Goal: Information Seeking & Learning: Learn about a topic

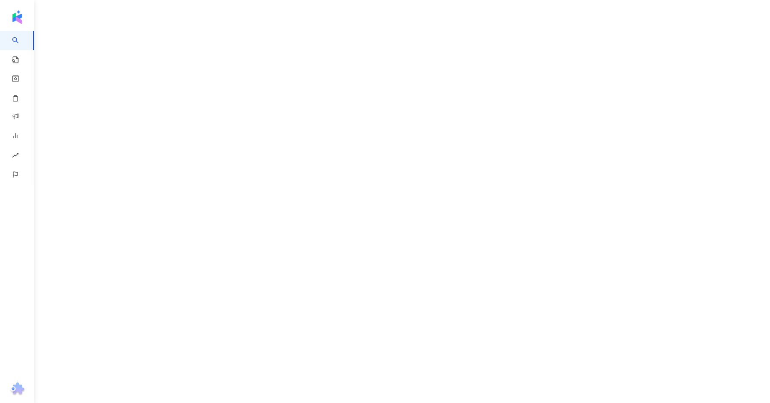
scroll to position [52, 0]
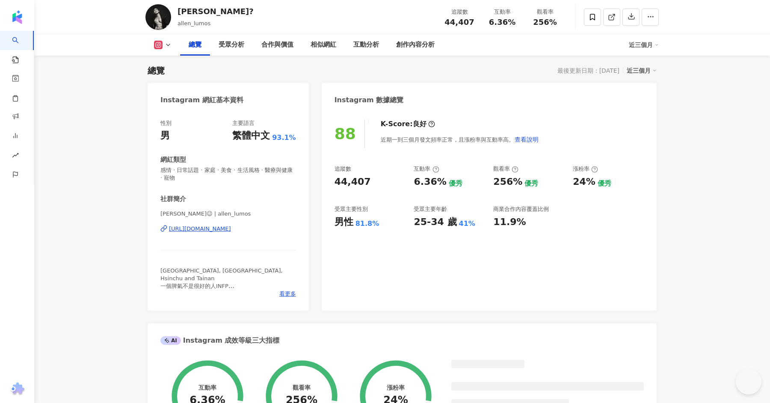
click at [231, 226] on div "https://www.instagram.com/allen_lumos/" at bounding box center [200, 229] width 62 height 8
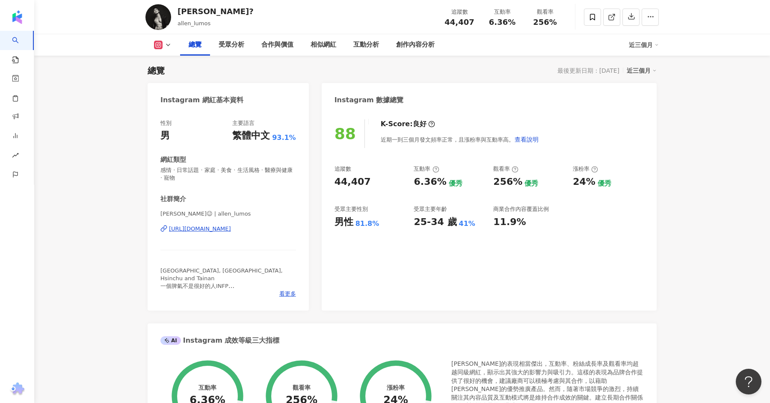
scroll to position [0, 0]
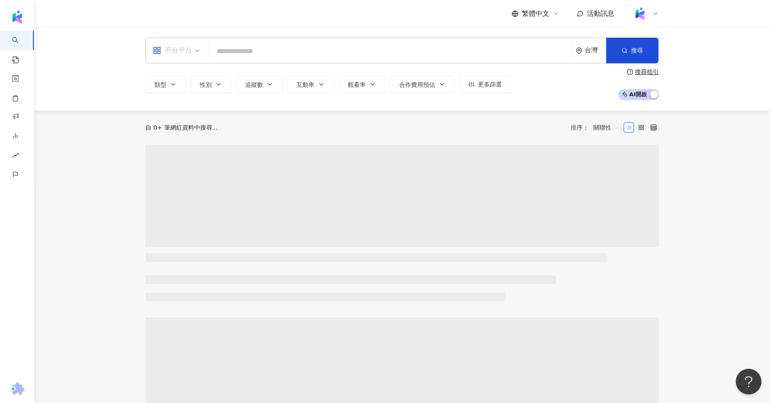
click at [196, 46] on span "不分平台" at bounding box center [176, 51] width 47 height 14
click at [245, 47] on input "search" at bounding box center [390, 51] width 357 height 16
paste input "**********"
type input "**********"
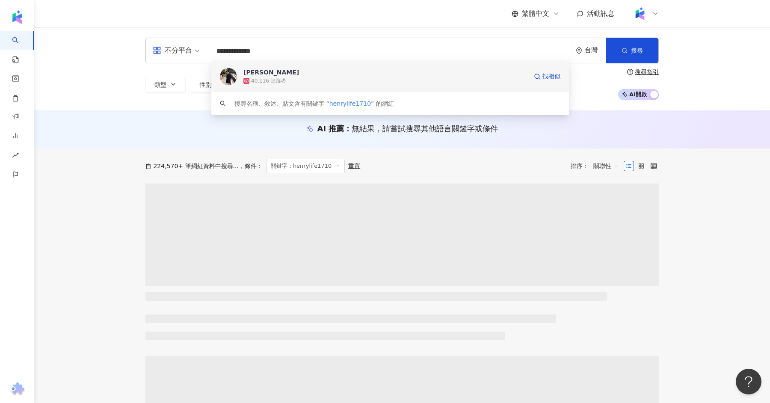
click at [317, 78] on div "40,116 追蹤者" at bounding box center [385, 81] width 284 height 9
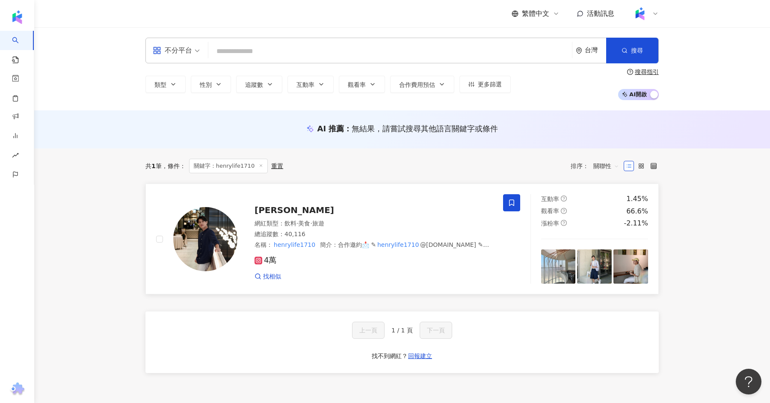
click at [329, 220] on div "網紅類型 ： 飲料 · 美食 · 旅遊" at bounding box center [374, 224] width 238 height 9
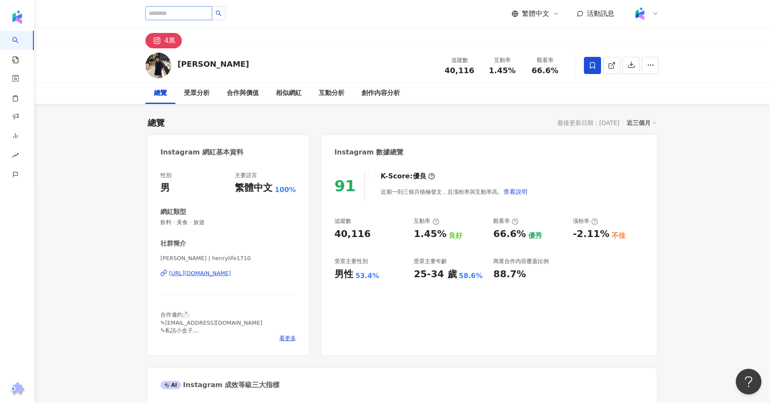
click at [172, 15] on input "search" at bounding box center [178, 13] width 67 height 14
paste input "**********"
type input "**********"
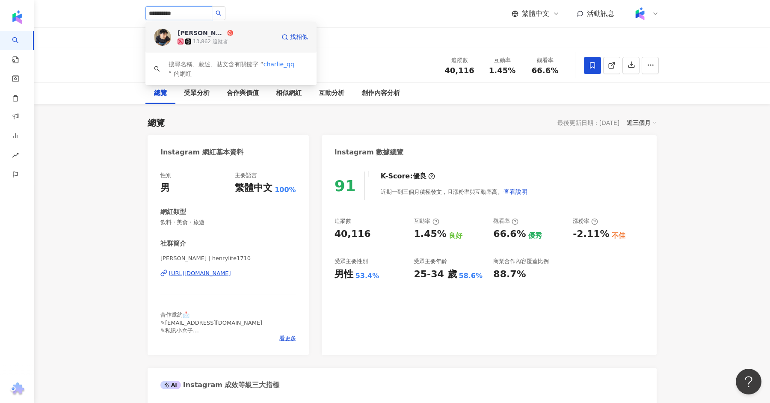
click at [200, 34] on div "查理ＱＱ" at bounding box center [202, 33] width 48 height 9
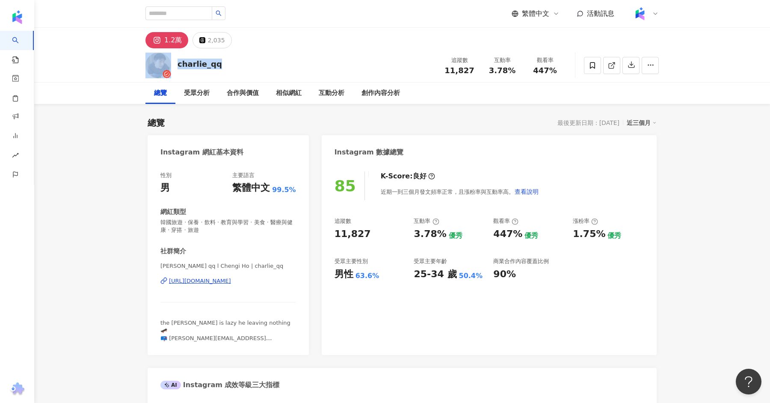
drag, startPoint x: 221, startPoint y: 66, endPoint x: 173, endPoint y: 66, distance: 47.9
click at [173, 66] on div "charlie_qq 追蹤數 11,827 互動率 3.78% 觀看率 447%" at bounding box center [402, 65] width 548 height 34
copy div "charlie_qq"
click at [193, 14] on input "search" at bounding box center [178, 13] width 67 height 14
paste input "**********"
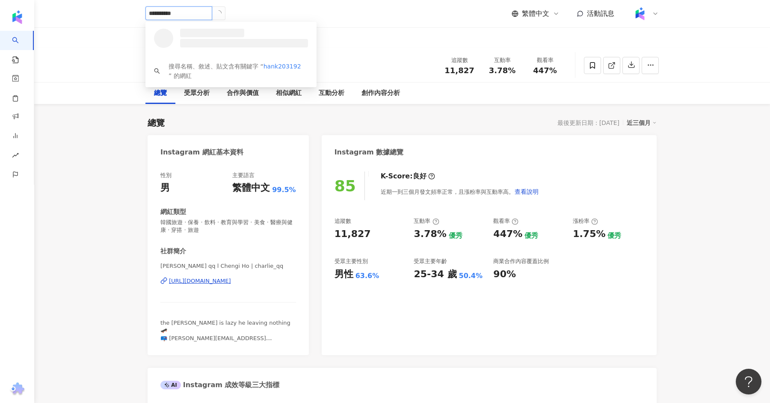
type input "**********"
click at [253, 45] on div "20,985 追蹤者" at bounding box center [227, 41] width 98 height 9
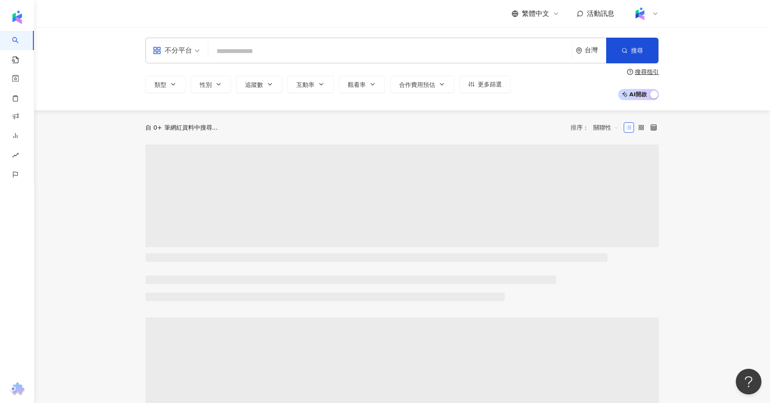
type input "**********"
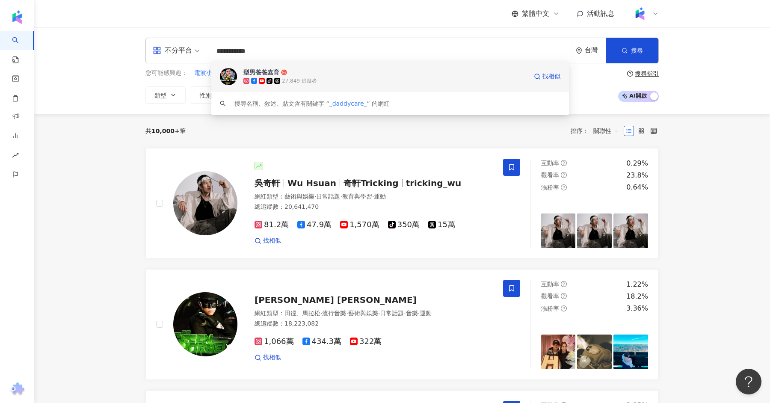
click at [280, 77] on div "tiktok-icon 27,849 追蹤者" at bounding box center [385, 81] width 284 height 9
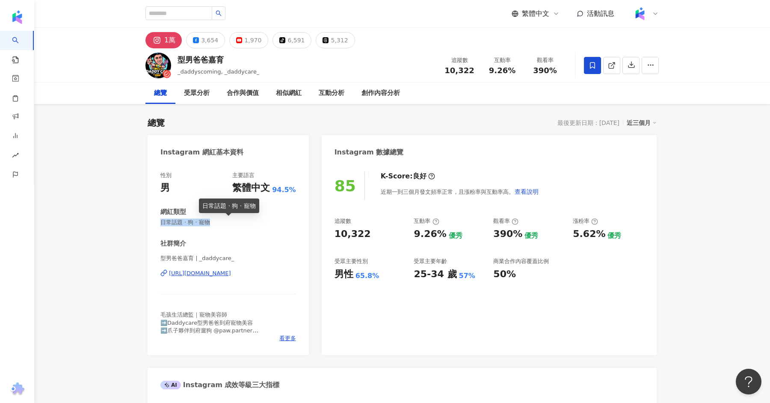
drag, startPoint x: 213, startPoint y: 221, endPoint x: 158, endPoint y: 222, distance: 54.8
click at [158, 222] on div "性別 男 主要語言 繁體中文 94.5% 網紅類型 日常話題 · 狗 · 寵物 社群簡介 型男爸爸嘉育 | _daddycare_ https://www.i…" at bounding box center [228, 259] width 161 height 192
copy span "日常話題 · 狗 · 寵物"
drag, startPoint x: 227, startPoint y: 60, endPoint x: 178, endPoint y: 54, distance: 49.6
click at [178, 54] on div "型男爸爸嘉育" at bounding box center [219, 59] width 82 height 11
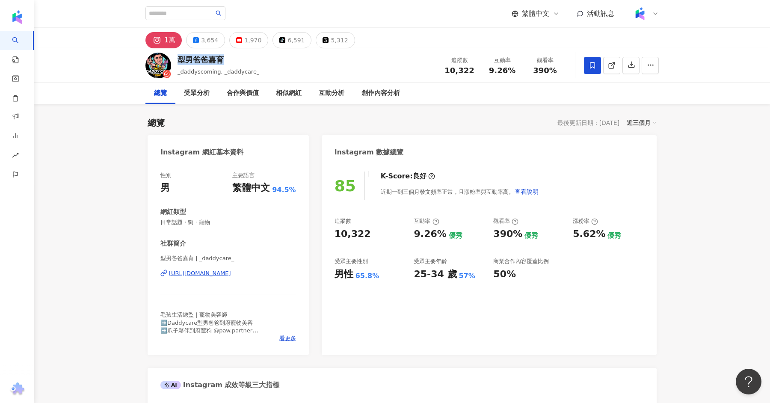
copy div "型男爸爸嘉育"
click at [208, 35] on div "3,654" at bounding box center [209, 40] width 17 height 12
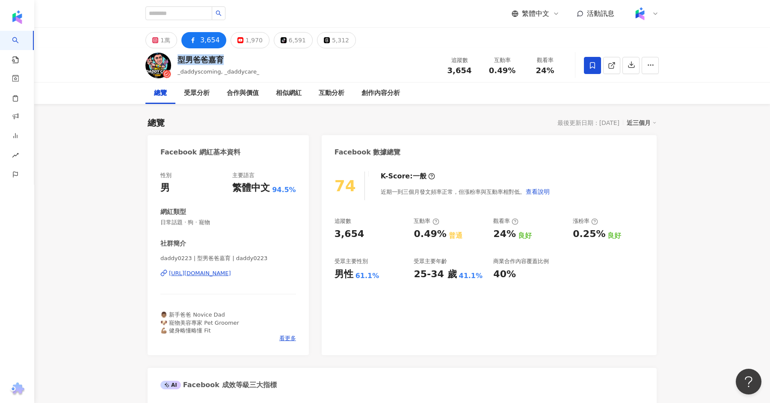
click at [219, 273] on div "https://www.facebook.com/2110399605917089" at bounding box center [200, 274] width 62 height 8
click at [169, 41] on div "1萬" at bounding box center [165, 40] width 10 height 12
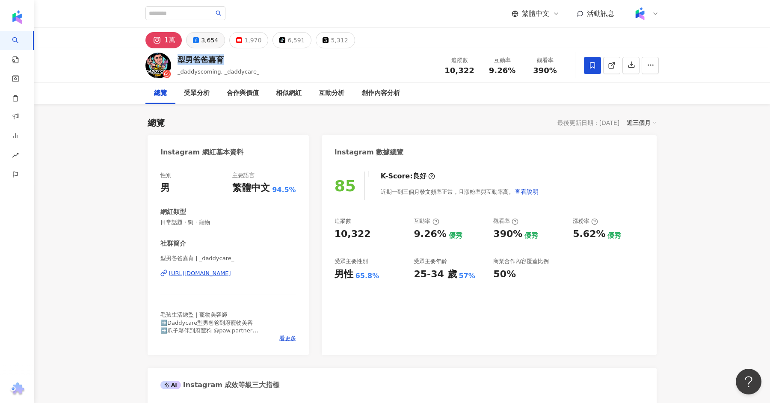
click at [191, 47] on button "3,654" at bounding box center [205, 40] width 39 height 16
click at [205, 38] on div "3,654" at bounding box center [209, 40] width 17 height 12
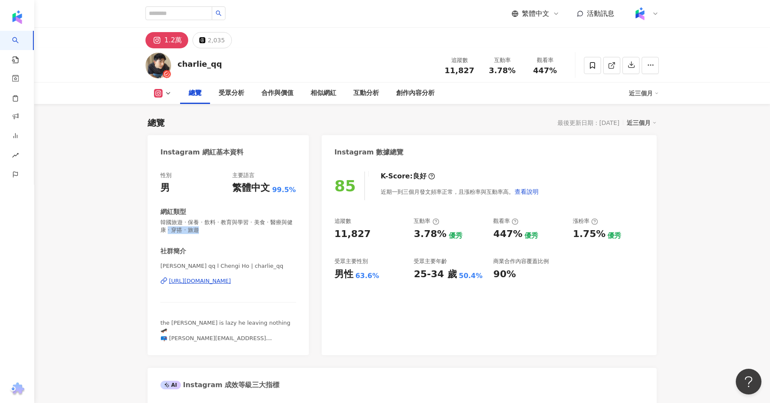
drag, startPoint x: 198, startPoint y: 232, endPoint x: 151, endPoint y: 223, distance: 47.9
click at [151, 223] on div "性別 男 主要語言 繁體中文 99.5% 網紅類型 韓國旅遊 · 保養 · 飲料 · 教育與學習 · 美食 · 醫療與健康 · 穿搭 · 旅遊 社群簡介 [P…" at bounding box center [228, 259] width 161 height 192
copy span "韓國旅遊 · 保養 · 飲料 · 教育與學習 · 美食 · 醫療與健康 · 穿搭 · 旅遊"
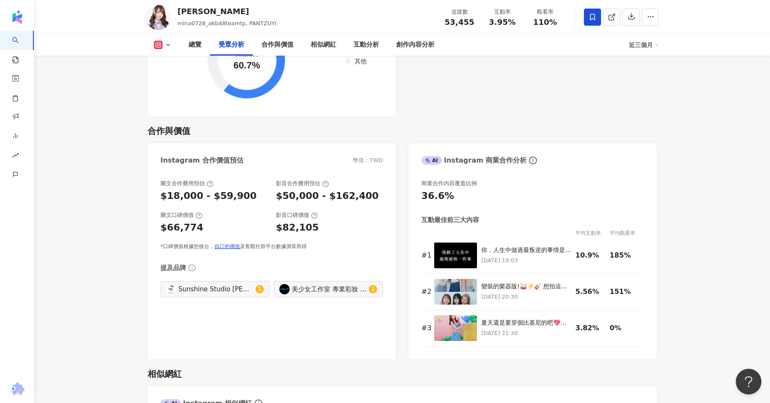
scroll to position [1098, 0]
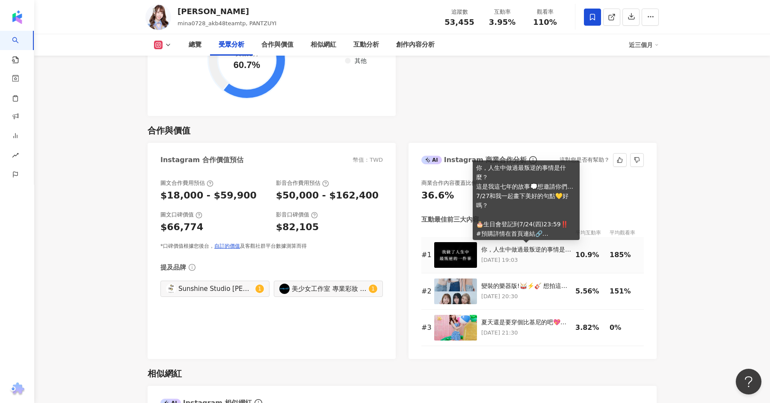
click at [529, 250] on div "你，人生中做過最叛逆的事情是什麼？ 這是我這七年的故事💭想邀請你們… 7/27和我一起畫下美好的句點💛好嗎？ 🎂生日會登記到7/24(四)23:59‼️ #預…" at bounding box center [526, 250] width 90 height 9
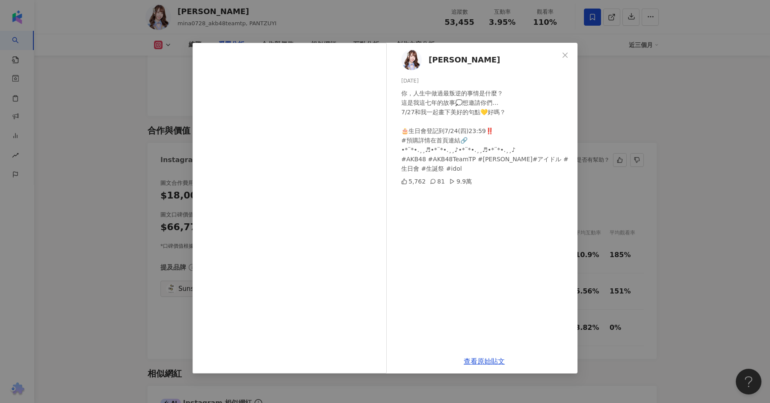
click at [637, 137] on div "潘姿怡 2025/7/22 你，人生中做過最叛逆的事情是什麼？ 這是我這七年的故事💭想邀請你們… 7/27和我一起畫下美好的句點💛好嗎？ 🎂生日會登記到7/2…" at bounding box center [385, 201] width 770 height 403
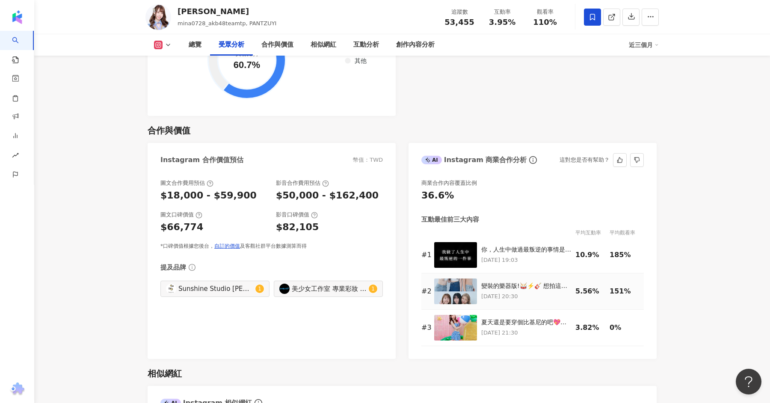
click at [504, 288] on div "變裝的樂器版!🥁⚡️🎸 想拍這個超久的！終於來啦٩(˃̶͈̀௰˂̶͈́)و #smiledash" at bounding box center [526, 286] width 90 height 9
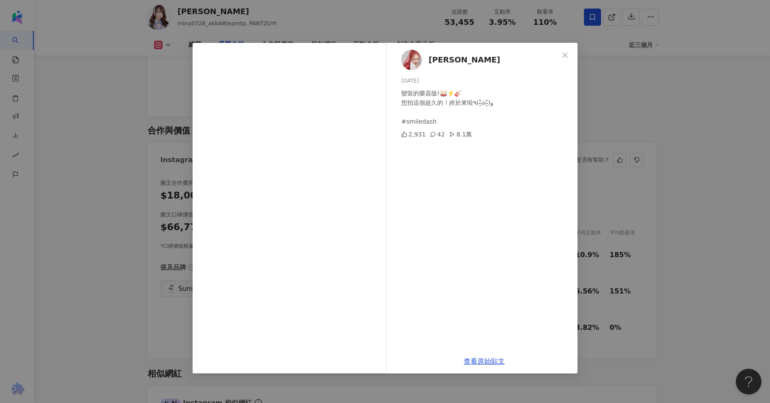
click at [685, 65] on div "李侑真 2025/6/29 變裝的樂器版!🥁⚡️🎸 想拍這個超久的！終於來啦٩(˃̶͈̀௰˂̶͈́)و #smiledash 2,931 42 8.1萬 查看…" at bounding box center [385, 201] width 770 height 403
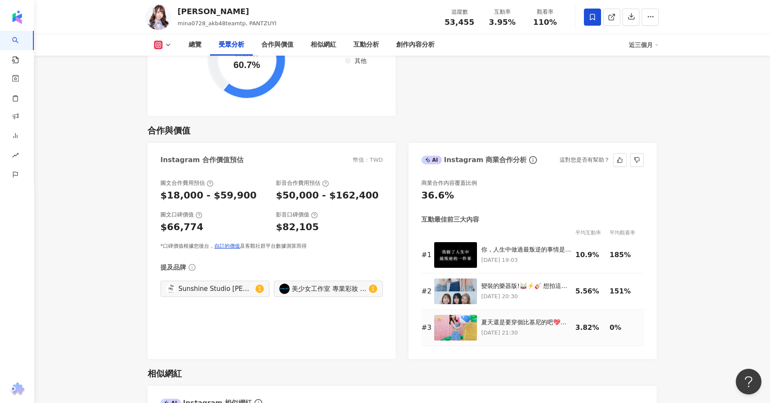
click at [496, 315] on td "夏天還是要穿個比基尼的吧💖☀️ 🌟生寫真預購到8/24（日）23:59⚠️ 指定起來🫵🏻不然就等著被水槍攻擊吧٩(◦`꒳´◦)۶ 💢 •*¨*•.¸¸♬•*¨…" at bounding box center [528, 328] width 94 height 36
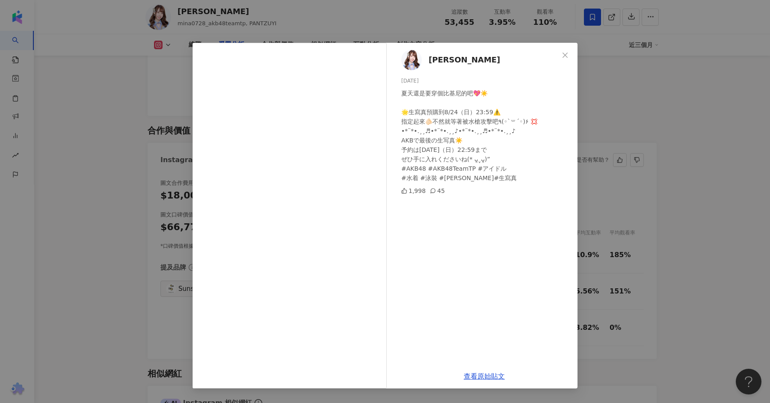
click at [640, 92] on div "潘姿怡 2025/8/14 夏天還是要穿個比基尼的吧💖☀️ 🌟生寫真預購到8/24（日）23:59⚠️ 指定起來🫵🏻不然就等著被水槍攻擊吧٩(◦`꒳´◦)۶ …" at bounding box center [385, 201] width 770 height 403
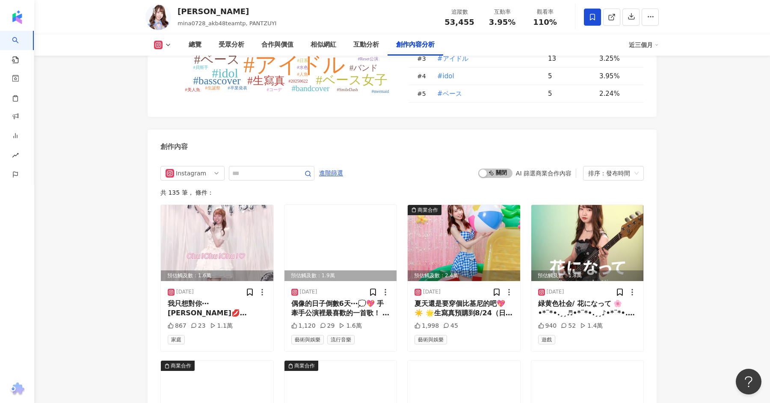
scroll to position [2533, 0]
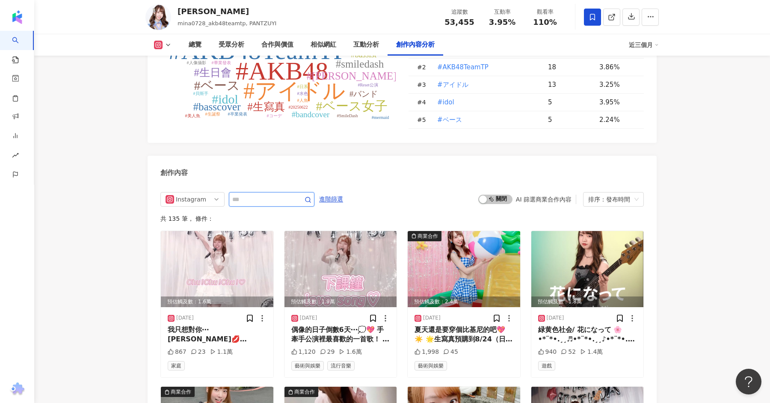
click at [270, 194] on input "text" at bounding box center [262, 199] width 60 height 10
type input "*"
click at [507, 195] on span "啟動 關閉" at bounding box center [495, 199] width 34 height 9
click at [516, 231] on img at bounding box center [464, 269] width 113 height 76
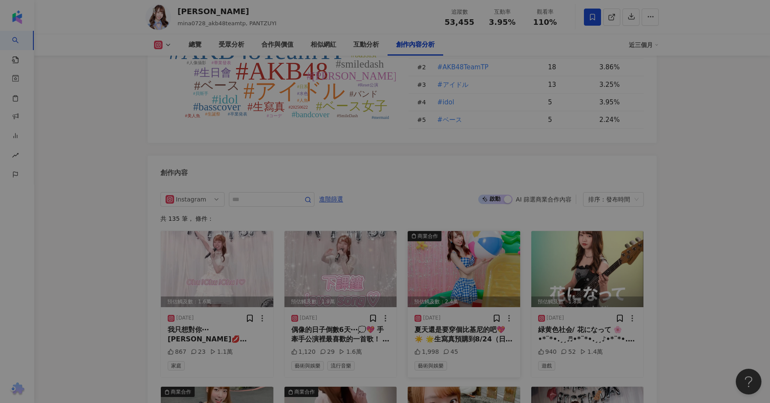
scroll to position [2623, 0]
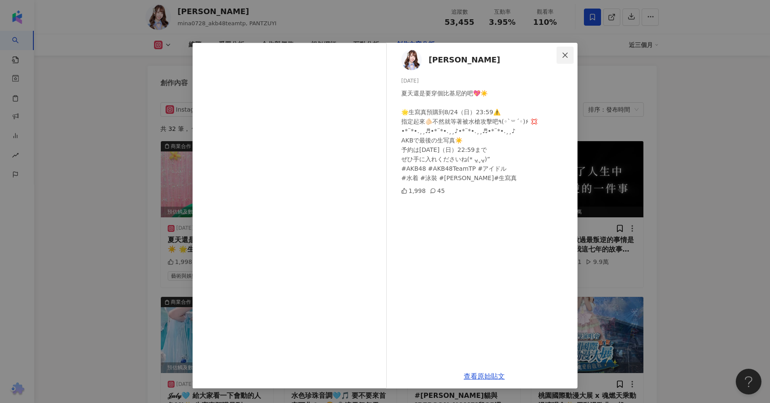
click at [565, 53] on icon "close" at bounding box center [565, 55] width 7 height 7
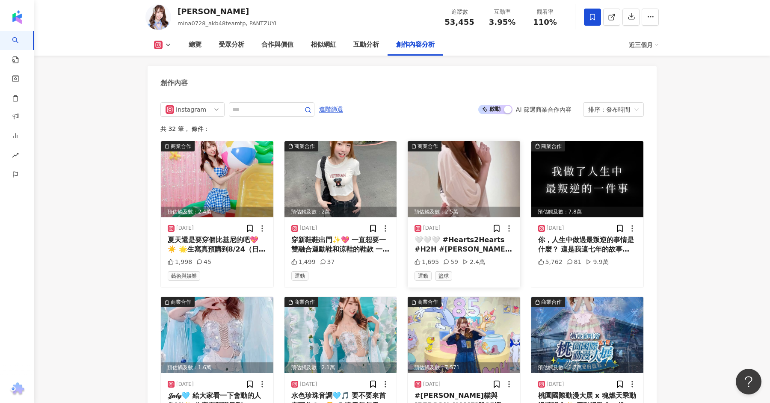
click at [465, 178] on img at bounding box center [464, 179] width 113 height 76
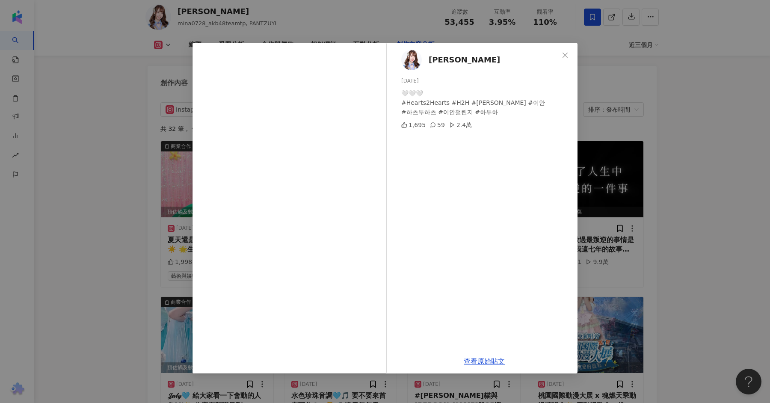
click at [709, 138] on div "潘姿怡 2025/8/6 🤍🤍🤍 #Hearts2Hearts #H2H #IAN #이안 #하츠투하츠 #이안챌린지 #하투하 1,695 59 2.4萬 …" at bounding box center [385, 201] width 770 height 403
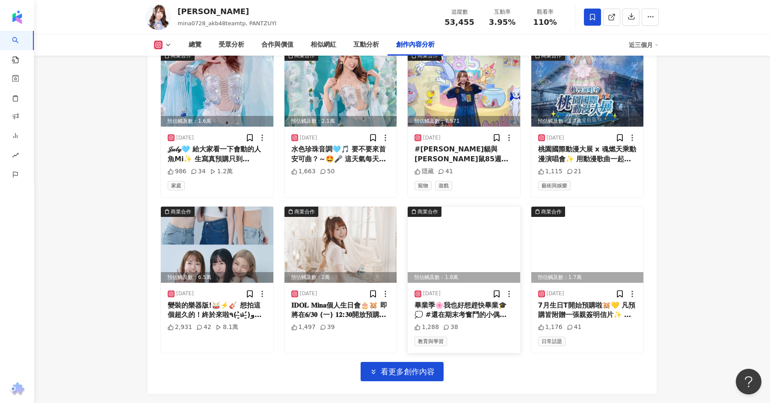
scroll to position [2896, 0]
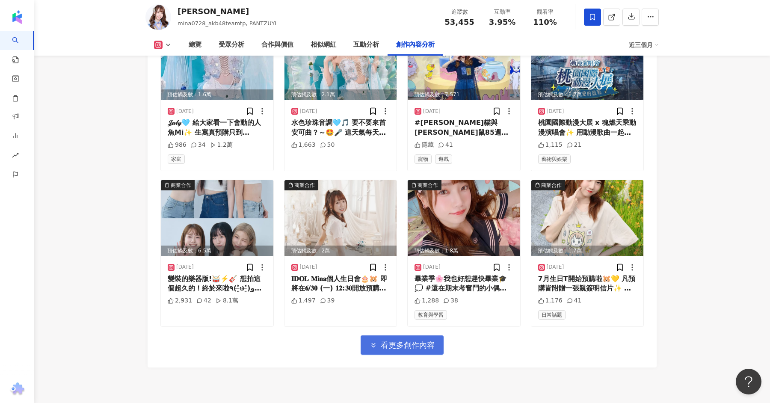
click at [427, 335] on button "看更多創作內容" at bounding box center [402, 344] width 83 height 19
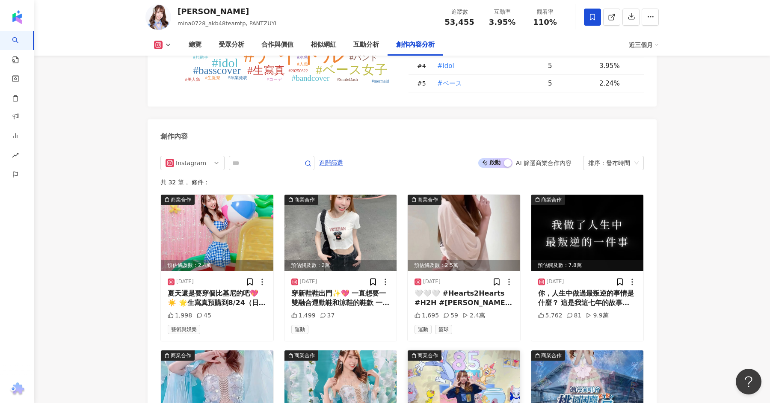
scroll to position [2488, 0]
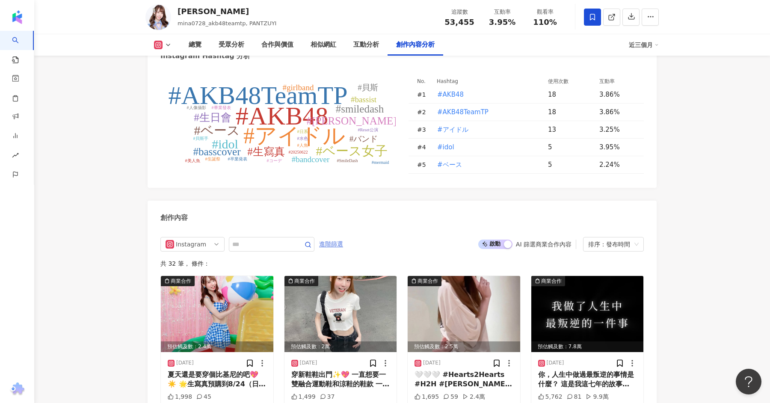
click at [334, 239] on span "進階篩選" at bounding box center [331, 244] width 24 height 14
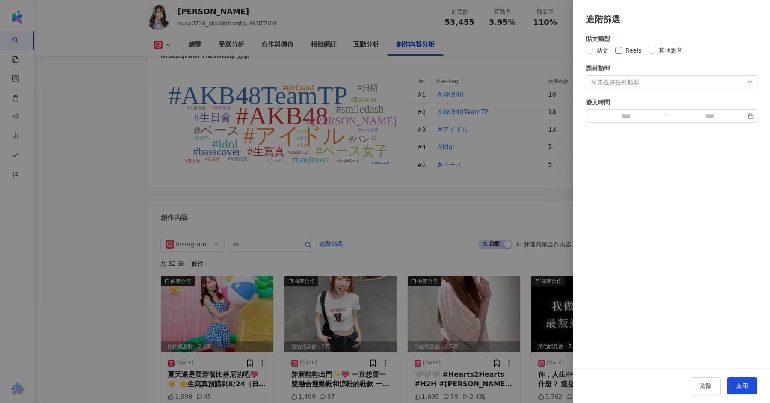
click at [636, 50] on span "Reels" at bounding box center [633, 50] width 23 height 9
click at [740, 387] on span "套用" at bounding box center [742, 386] width 12 height 7
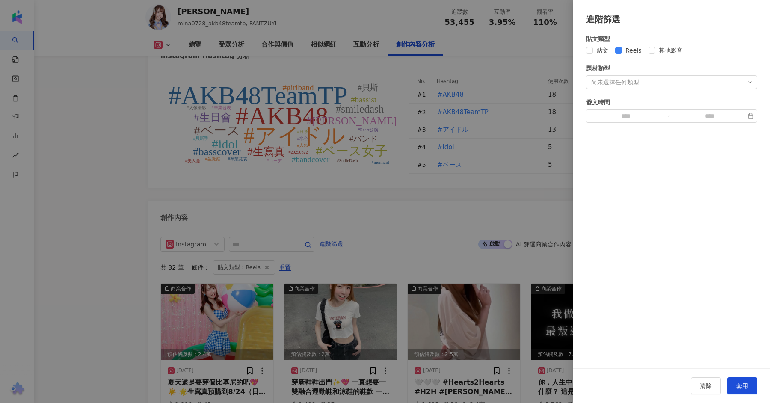
scroll to position [2623, 0]
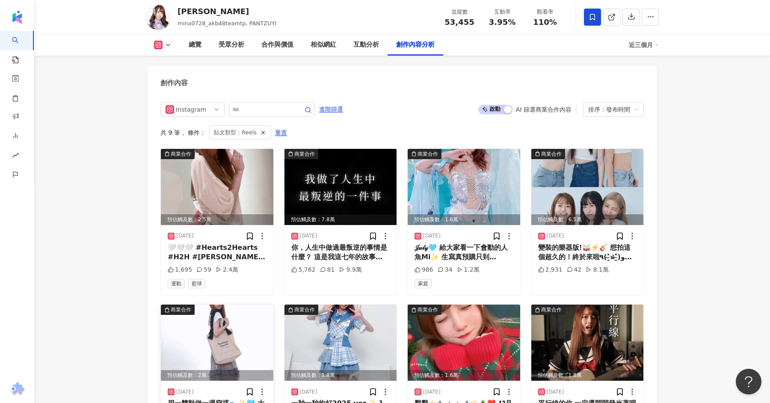
click at [208, 335] on img at bounding box center [217, 343] width 113 height 76
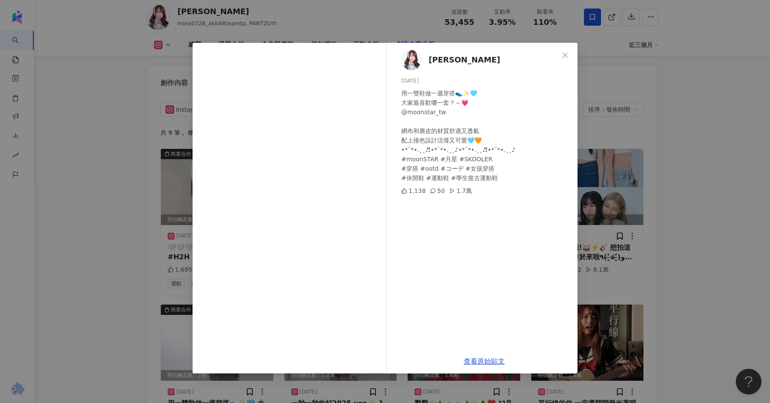
click at [352, 19] on div "潘姿怡 2025/5/28 用一雙鞋做一週穿搭👟✨🩵 大家最喜歡哪一套？～💗 @moonstar_tw 網布和麂皮的材質舒適又透氣 配上撞色設計活潑又可愛🩵🧡…" at bounding box center [385, 201] width 770 height 403
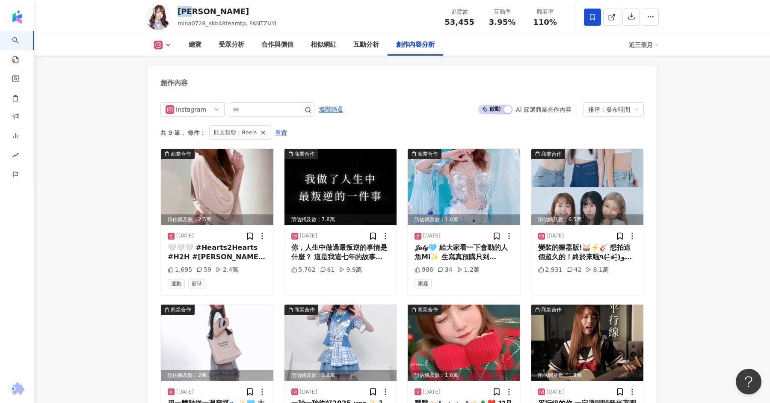
drag, startPoint x: 201, startPoint y: 11, endPoint x: 178, endPoint y: 10, distance: 22.3
click at [178, 11] on div "潘姿怡" at bounding box center [227, 11] width 99 height 11
copy div "潘姿怡"
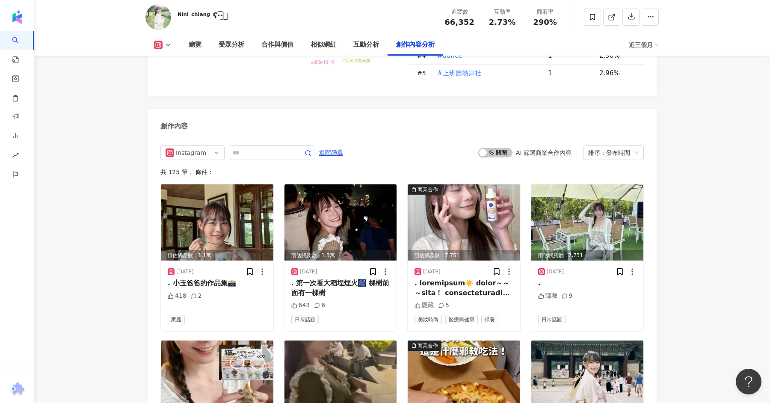
scroll to position [2554, 0]
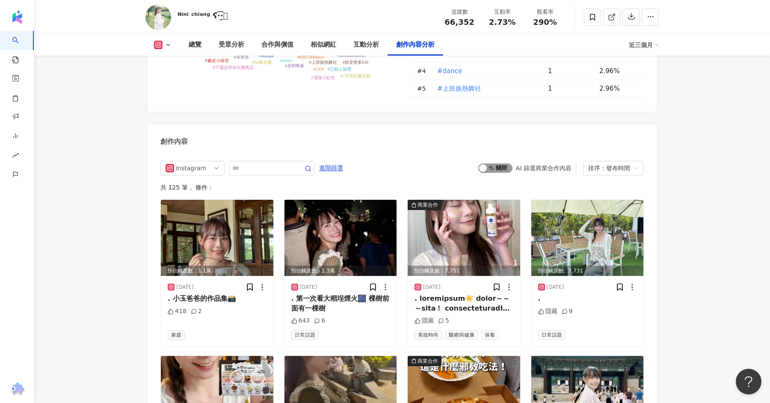
click at [493, 163] on span "啟動 關閉" at bounding box center [495, 167] width 34 height 9
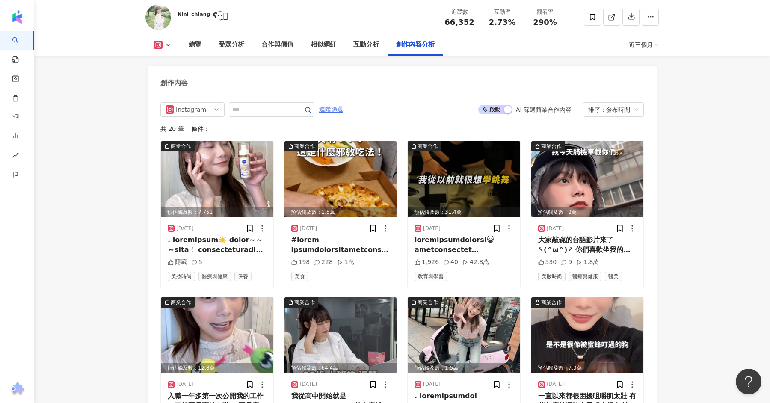
click at [336, 103] on span "進階篩選" at bounding box center [331, 110] width 24 height 14
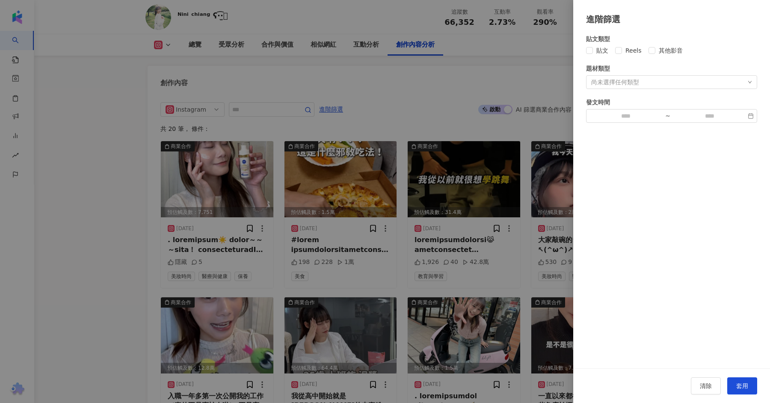
click at [629, 56] on div "貼文類型 貼文 Reels 其他影音 題材類型 尚未選擇任何類型 發文時間 ~" at bounding box center [671, 78] width 171 height 89
click at [629, 51] on span "Reels" at bounding box center [633, 50] width 23 height 9
click at [684, 78] on div "尚未選擇任何類型" at bounding box center [671, 82] width 171 height 14
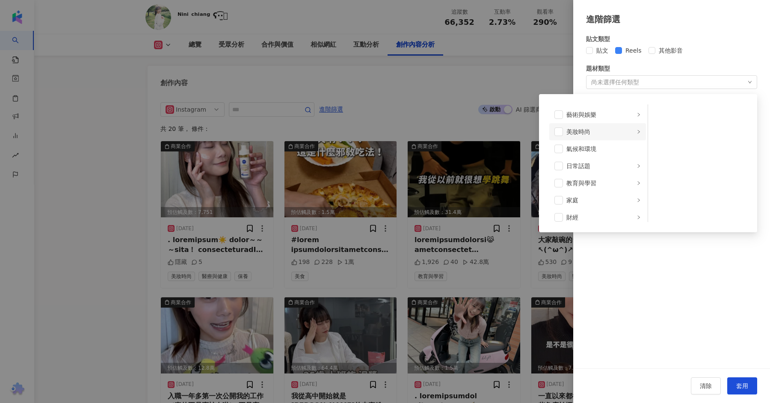
click at [604, 130] on div "美妝時尚" at bounding box center [601, 131] width 68 height 9
click at [657, 114] on span at bounding box center [659, 114] width 9 height 9
click at [657, 131] on span at bounding box center [659, 132] width 9 height 9
click at [658, 168] on span at bounding box center [659, 166] width 9 height 9
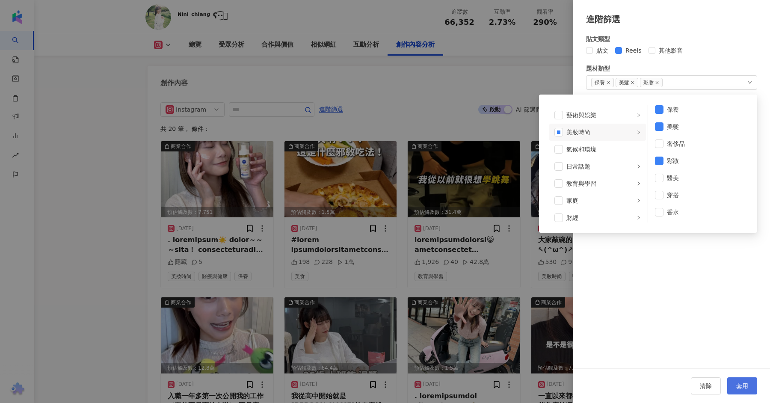
click at [684, 358] on button "套用" at bounding box center [742, 385] width 30 height 17
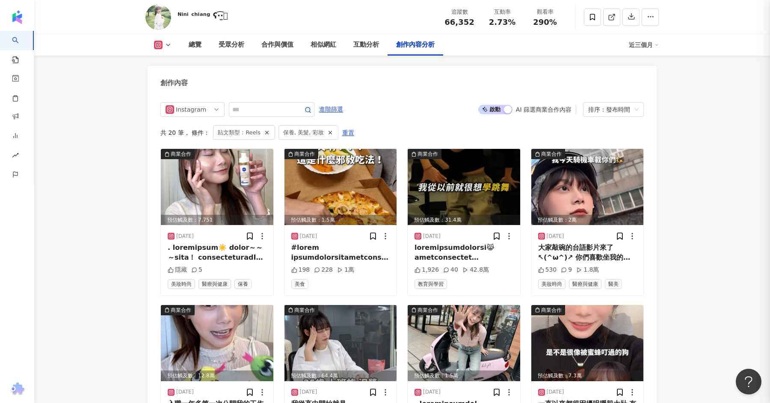
scroll to position [2602, 0]
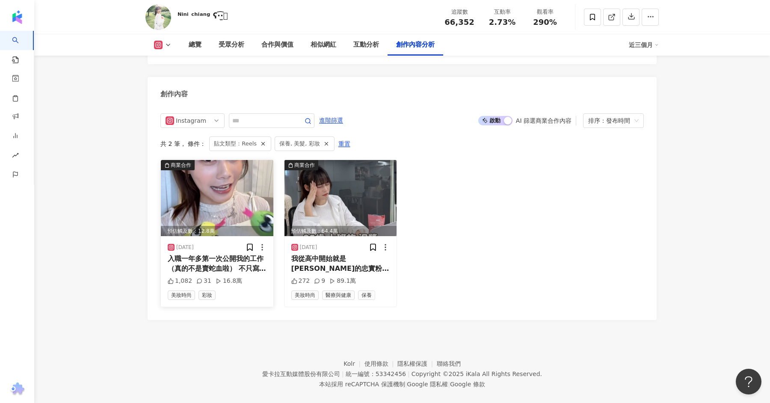
click at [237, 196] on img at bounding box center [217, 198] width 113 height 76
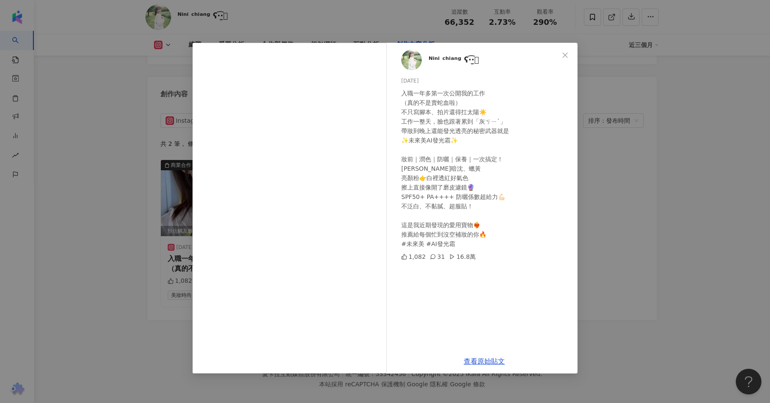
click at [684, 205] on div "ᴺⁱⁿⁱ ᶜʰⁱᵃⁿᵍ ʕ·͡·̫͖ 2025/6/2 入職一年多第一次公開我的工作 （真的不是賣蛇血啦） 不只寫腳本、拍片還得扛太陽☀️ 工作一整天，臉也跟…" at bounding box center [385, 201] width 770 height 403
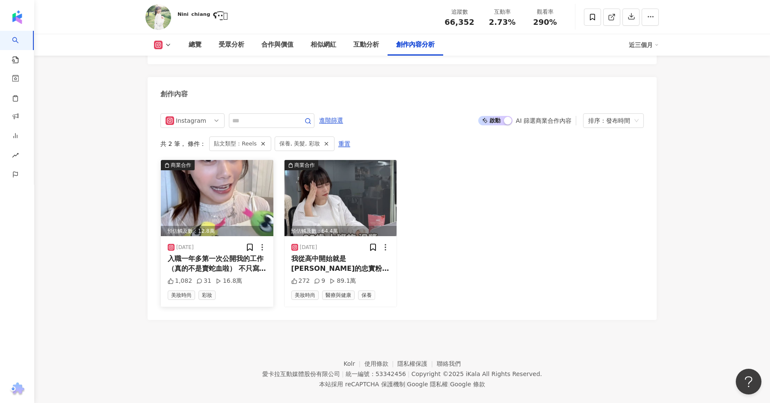
click at [200, 171] on img at bounding box center [217, 198] width 113 height 76
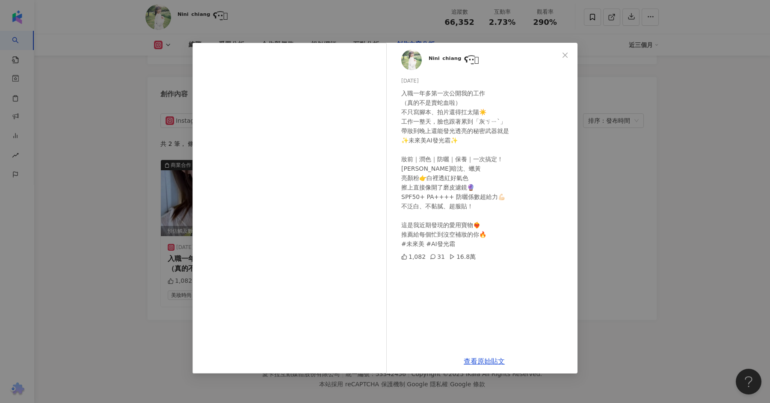
click at [478, 358] on div "查看原始貼文" at bounding box center [484, 361] width 187 height 24
click at [476, 358] on link "查看原始貼文" at bounding box center [484, 361] width 41 height 8
click at [651, 54] on div "ᴺⁱⁿⁱ ᶜʰⁱᵃⁿᵍ ʕ·͡·̫͖ 2025/6/2 入職一年多第一次公開我的工作 （真的不是賣蛇血啦） 不只寫腳本、拍片還得扛太陽☀️ 工作一整天，臉也跟…" at bounding box center [385, 201] width 770 height 403
